Goal: Check status: Check status

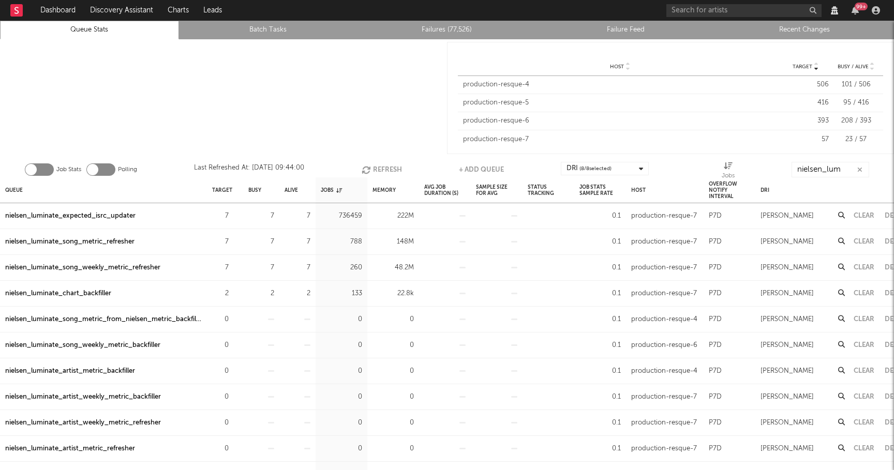
click at [369, 168] on icon "button" at bounding box center [367, 170] width 11 height 9
click at [374, 174] on button "Refresh" at bounding box center [380, 170] width 40 height 16
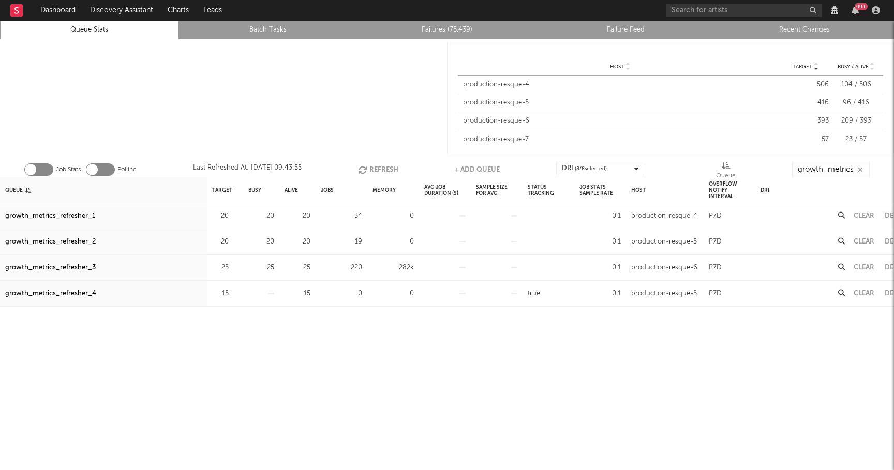
click at [376, 166] on button "Refresh" at bounding box center [378, 170] width 40 height 16
click at [376, 166] on button "Refresh" at bounding box center [377, 170] width 40 height 16
click at [379, 164] on button "Refresh" at bounding box center [377, 170] width 40 height 16
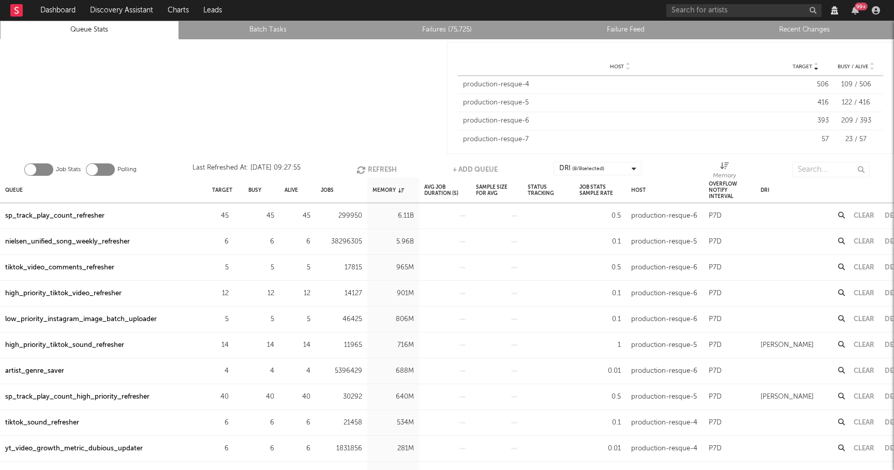
click at [378, 168] on button "Refresh" at bounding box center [376, 170] width 40 height 16
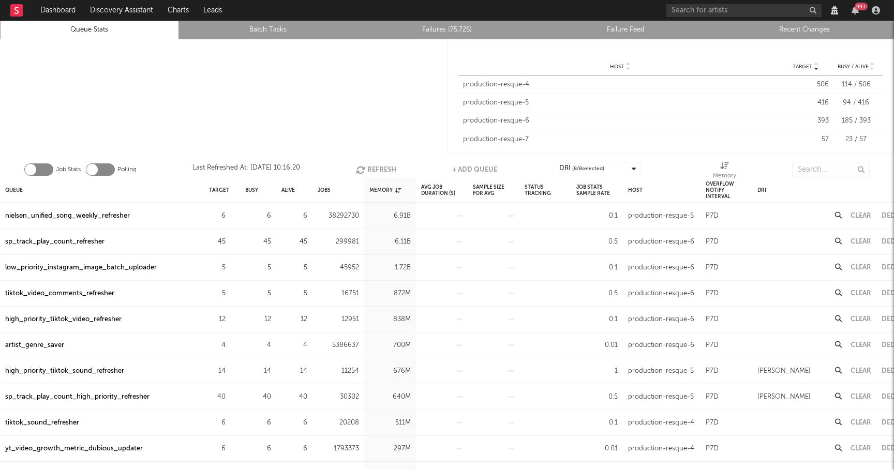
click at [95, 242] on div "sp_track_play_count_refresher" at bounding box center [54, 242] width 99 height 12
